Goal: Information Seeking & Learning: Learn about a topic

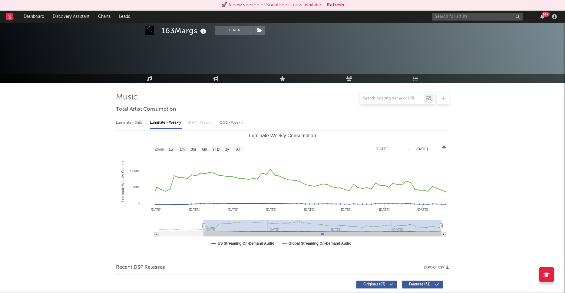
select select "6m"
click at [444, 18] on input "text" at bounding box center [477, 17] width 91 height 8
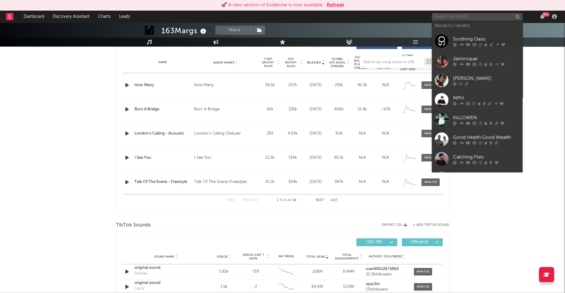
scroll to position [240, 0]
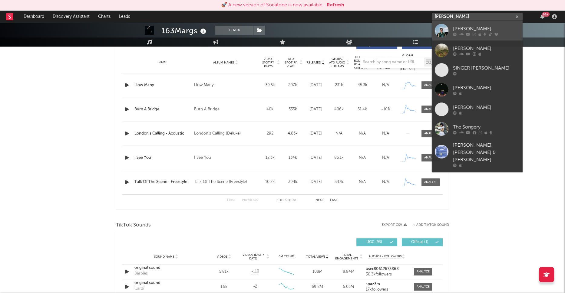
type input "[PERSON_NAME]"
click at [461, 31] on div "[PERSON_NAME]" at bounding box center [486, 28] width 67 height 7
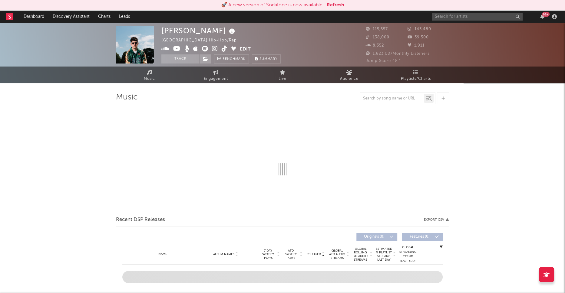
select select "6m"
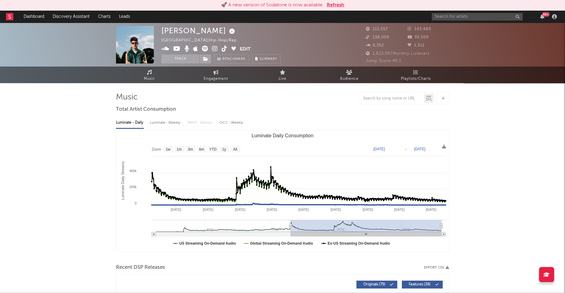
drag, startPoint x: 409, startPoint y: 226, endPoint x: 291, endPoint y: 225, distance: 118.7
click at [291, 225] on icon "Luminate Daily Consumption" at bounding box center [290, 226] width 2 height 5
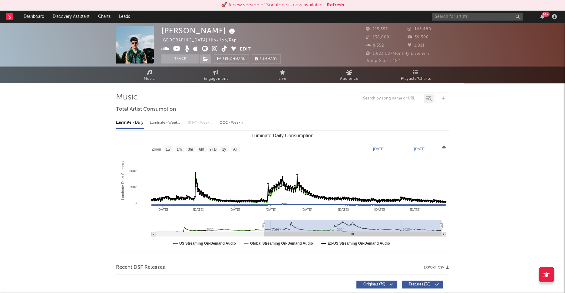
drag, startPoint x: 291, startPoint y: 227, endPoint x: 264, endPoint y: 225, distance: 26.7
click at [264, 225] on icon "Luminate Daily Consumption" at bounding box center [264, 226] width 2 height 5
type input "[DATE]"
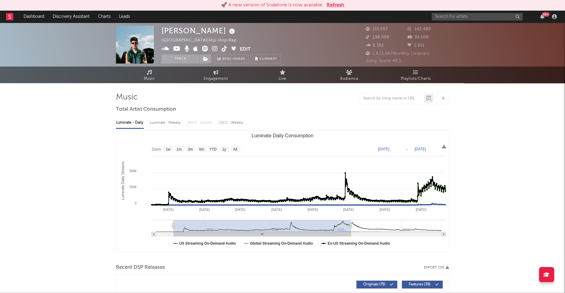
click at [258, 228] on g "Luminate Daily Consumption" at bounding box center [299, 228] width 294 height 17
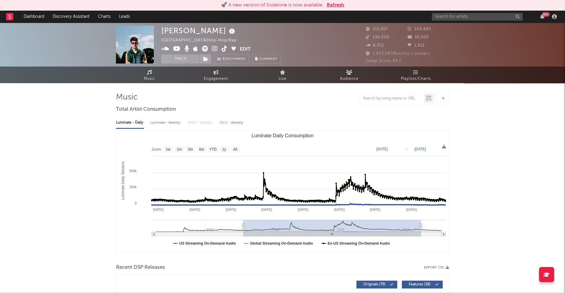
type input "[DATE]"
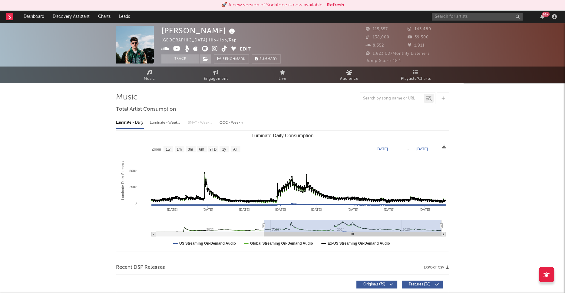
type input "[DATE]"
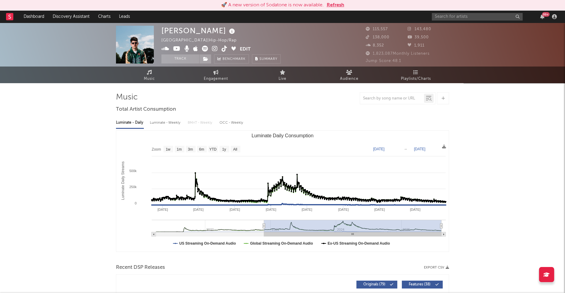
drag, startPoint x: 349, startPoint y: 227, endPoint x: 443, endPoint y: 227, distance: 94.4
click at [443, 227] on icon "Created with Highcharts 10.3.3 Luminate Daily Streams Luminate Daily Consumptio…" at bounding box center [282, 191] width 332 height 121
type input "[DATE]"
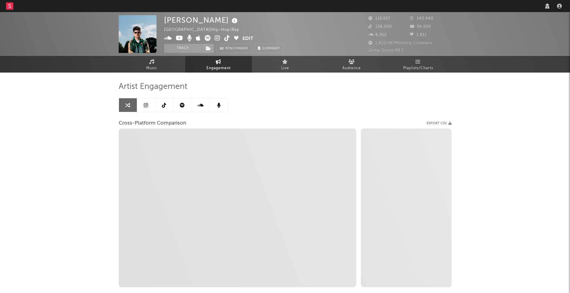
select select "1w"
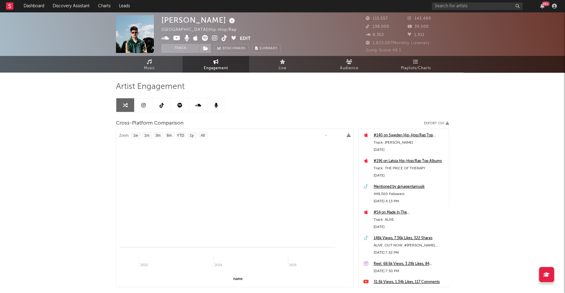
select select "1m"
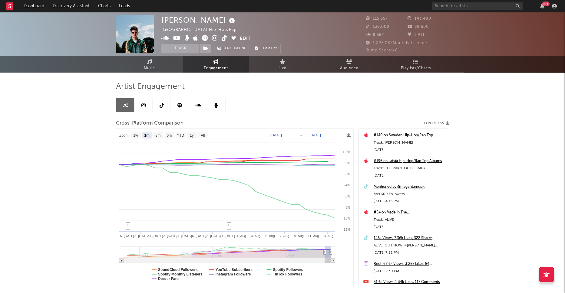
click at [278, 134] on text "[DATE]" at bounding box center [276, 135] width 12 height 4
click at [169, 134] on text "6m" at bounding box center [168, 135] width 5 height 4
select select "6m"
type input "2025-02-14"
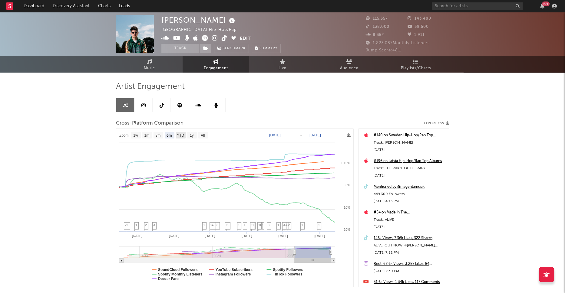
click at [178, 135] on text "YTD" at bounding box center [180, 135] width 7 height 4
select select "YTD"
type input "2025-01-01"
select select "1w"
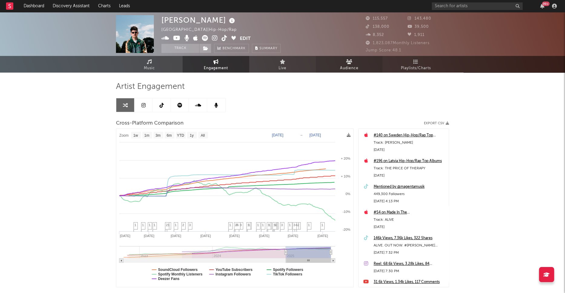
click at [350, 61] on icon at bounding box center [349, 61] width 6 height 5
